Goal: Information Seeking & Learning: Learn about a topic

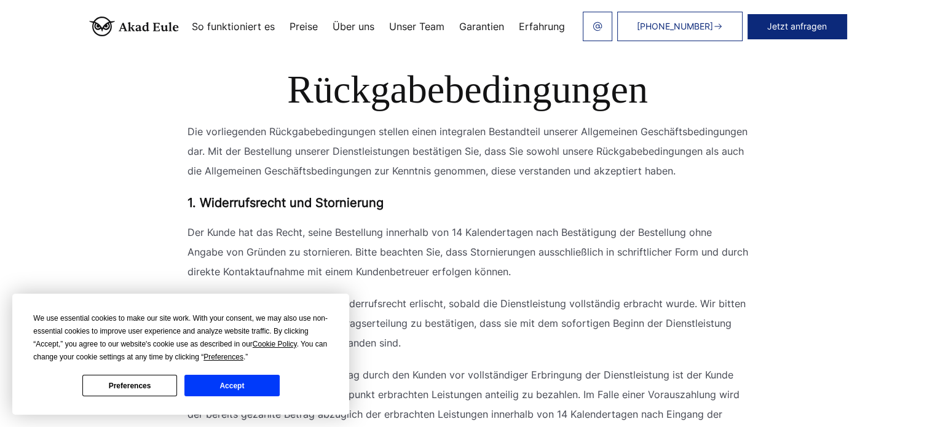
click at [253, 388] on button "Accept" at bounding box center [231, 386] width 95 height 22
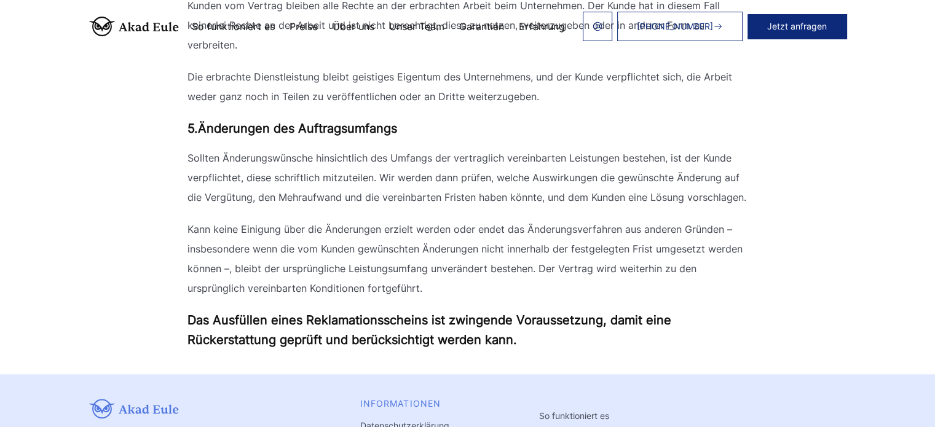
scroll to position [1833, 0]
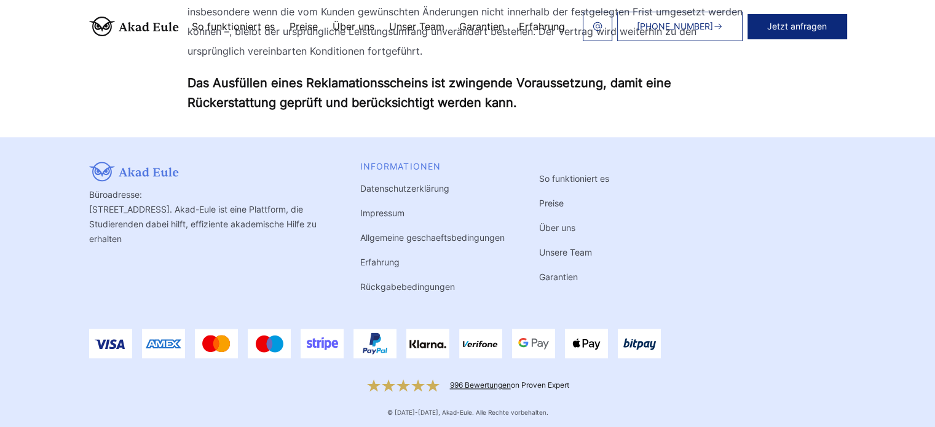
click at [360, 257] on link "Erfahrung" at bounding box center [379, 262] width 39 height 10
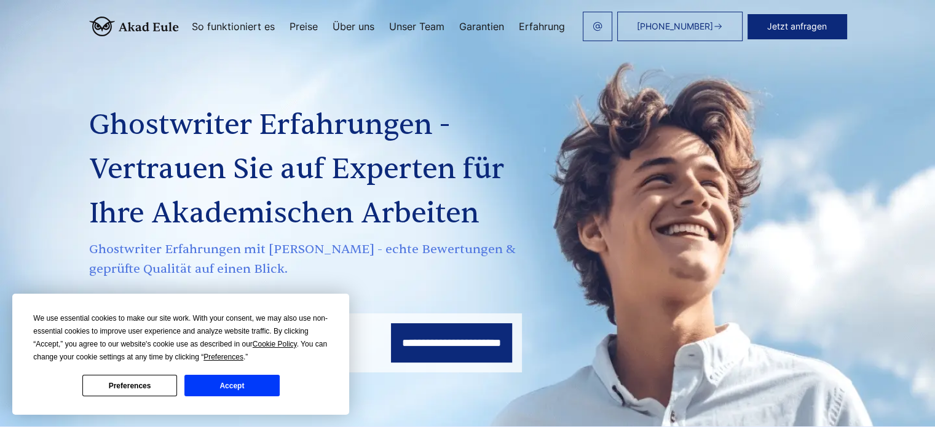
click at [254, 384] on button "Accept" at bounding box center [231, 386] width 95 height 22
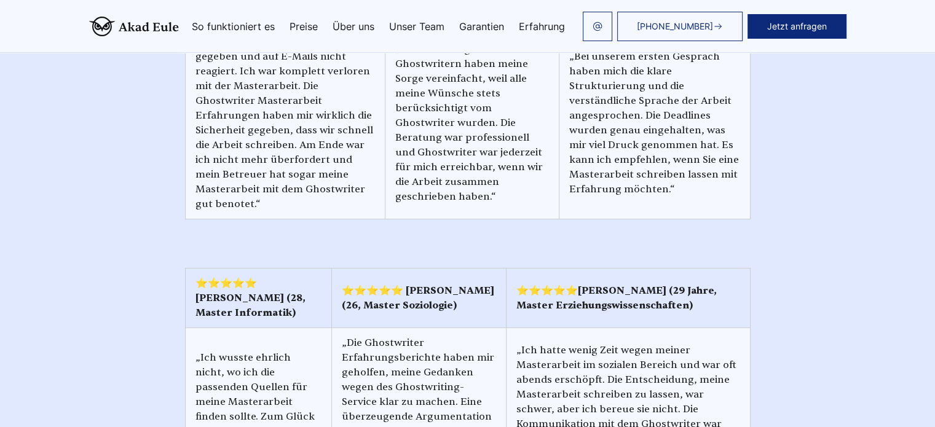
scroll to position [4854, 0]
